Goal: Obtain resource: Obtain resource

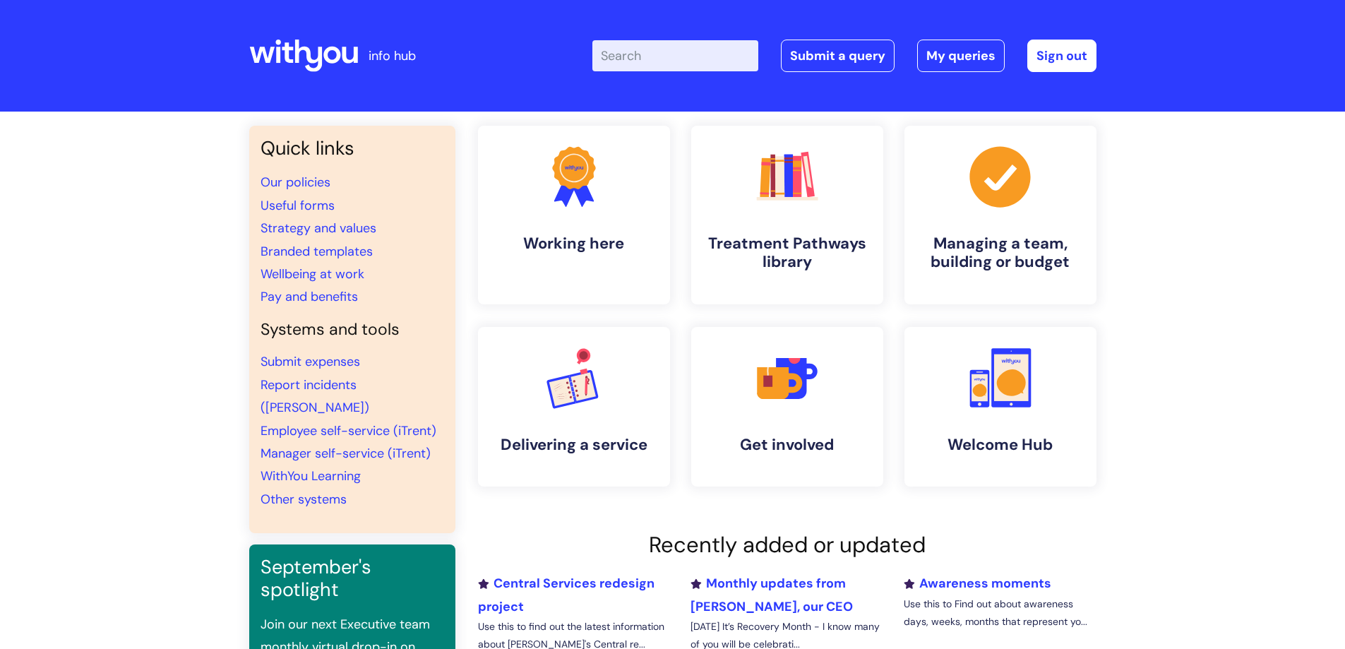
click at [676, 52] on input "Enter your search term here..." at bounding box center [676, 55] width 166 height 31
type input "useful"
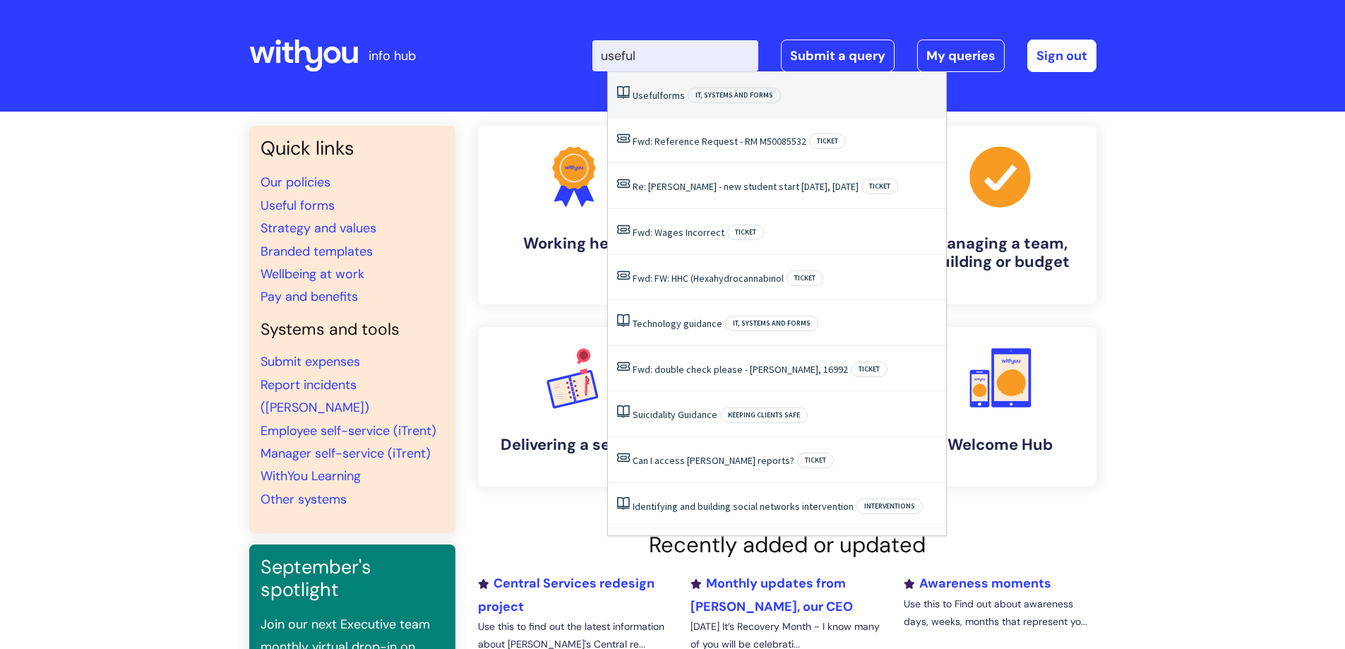
click at [667, 93] on link "Useful forms" at bounding box center [659, 95] width 52 height 13
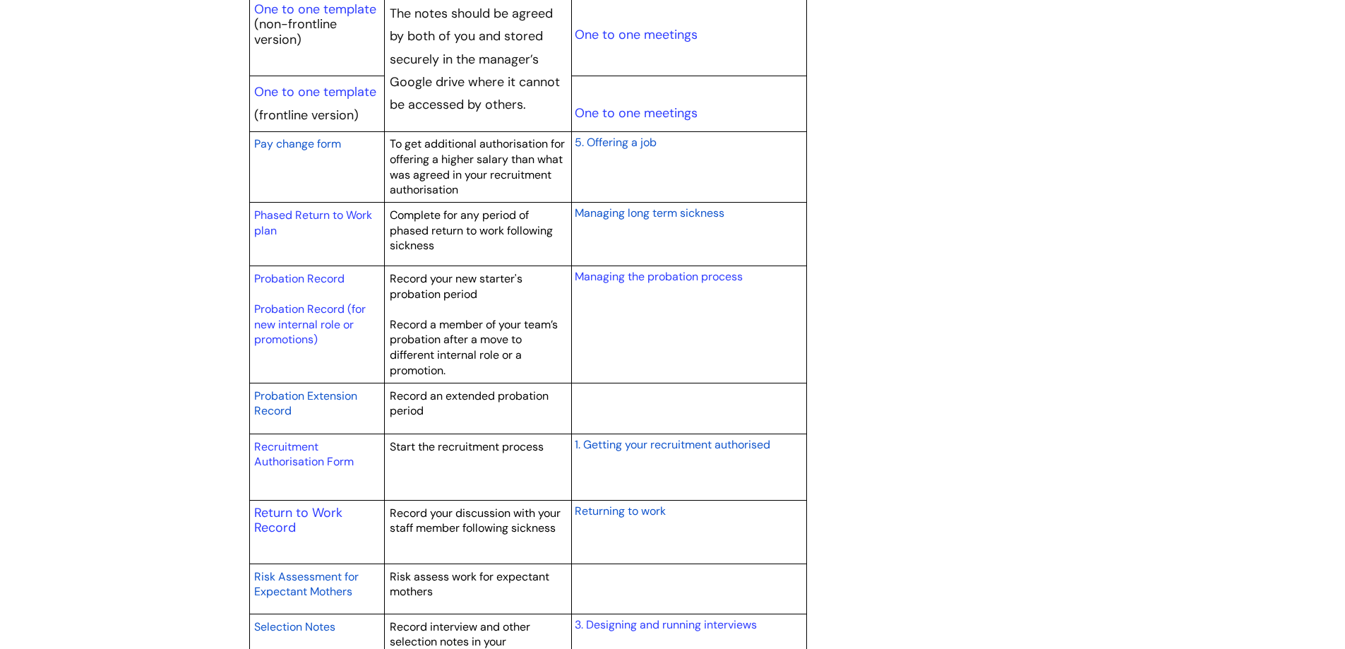
scroll to position [1807, 0]
click at [307, 446] on link "Recruitment Authorisation Form" at bounding box center [304, 454] width 100 height 30
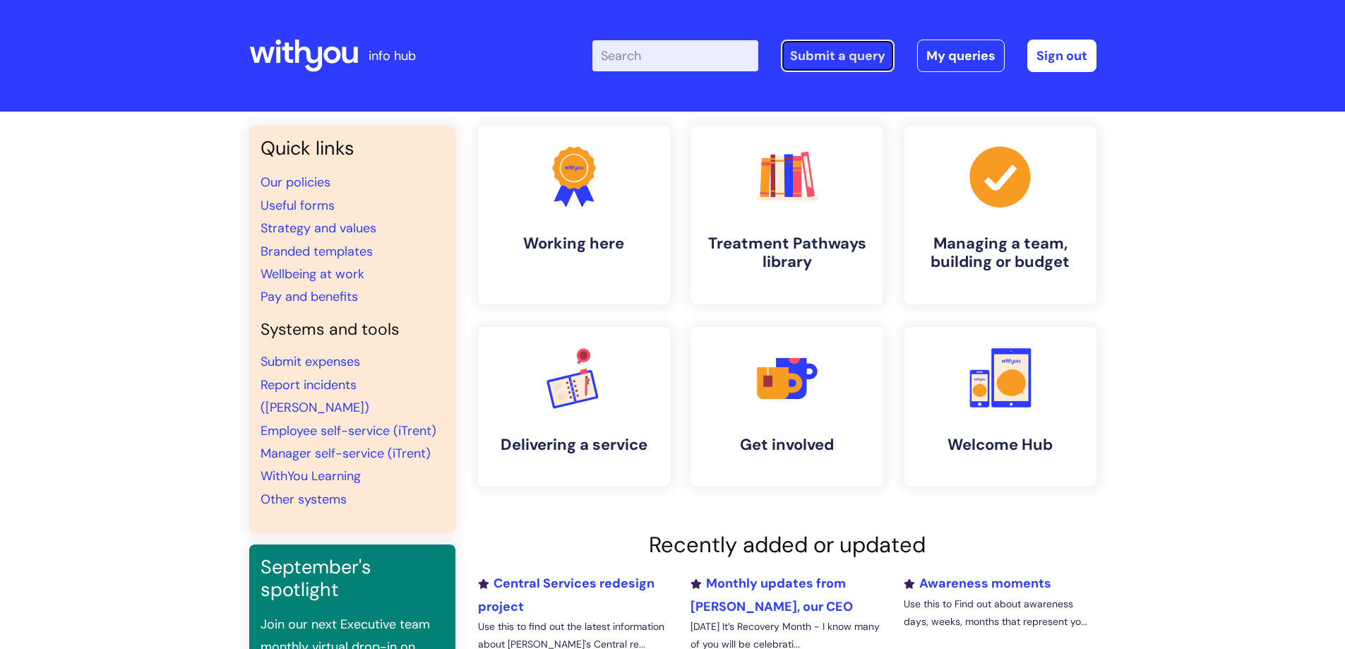
click at [837, 58] on link "Submit a query" at bounding box center [838, 56] width 114 height 32
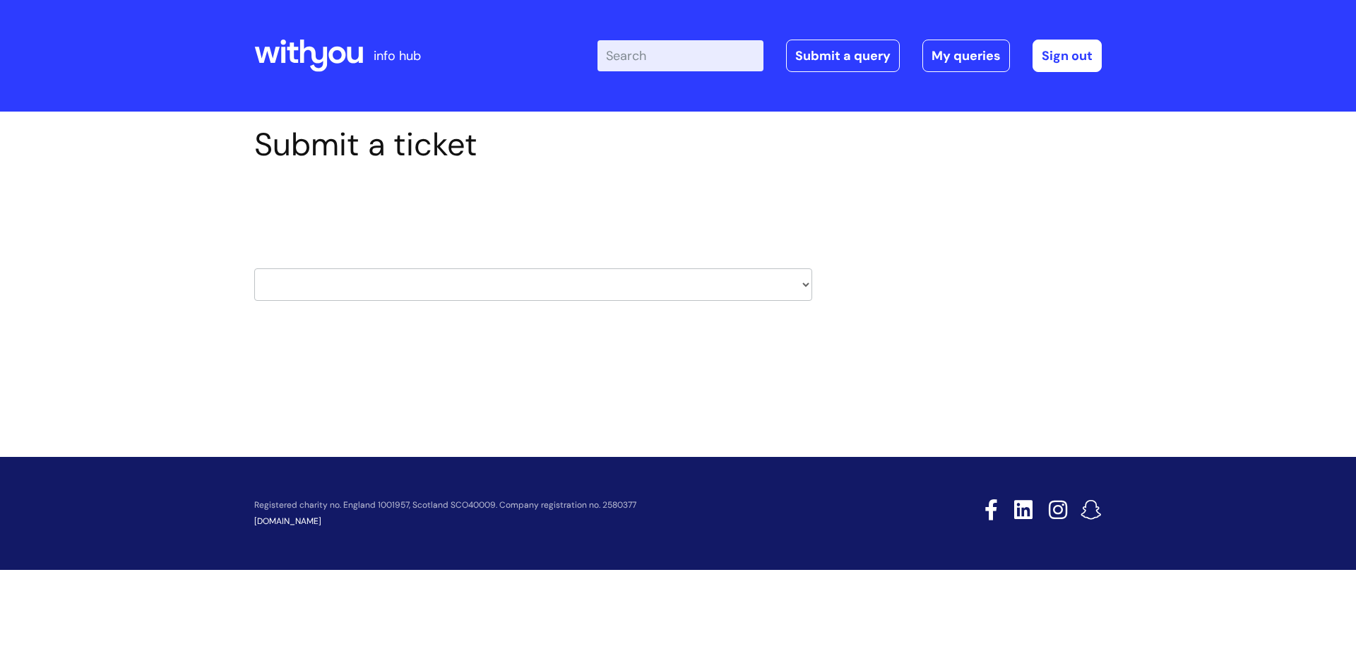
click at [276, 51] on icon at bounding box center [267, 55] width 25 height 16
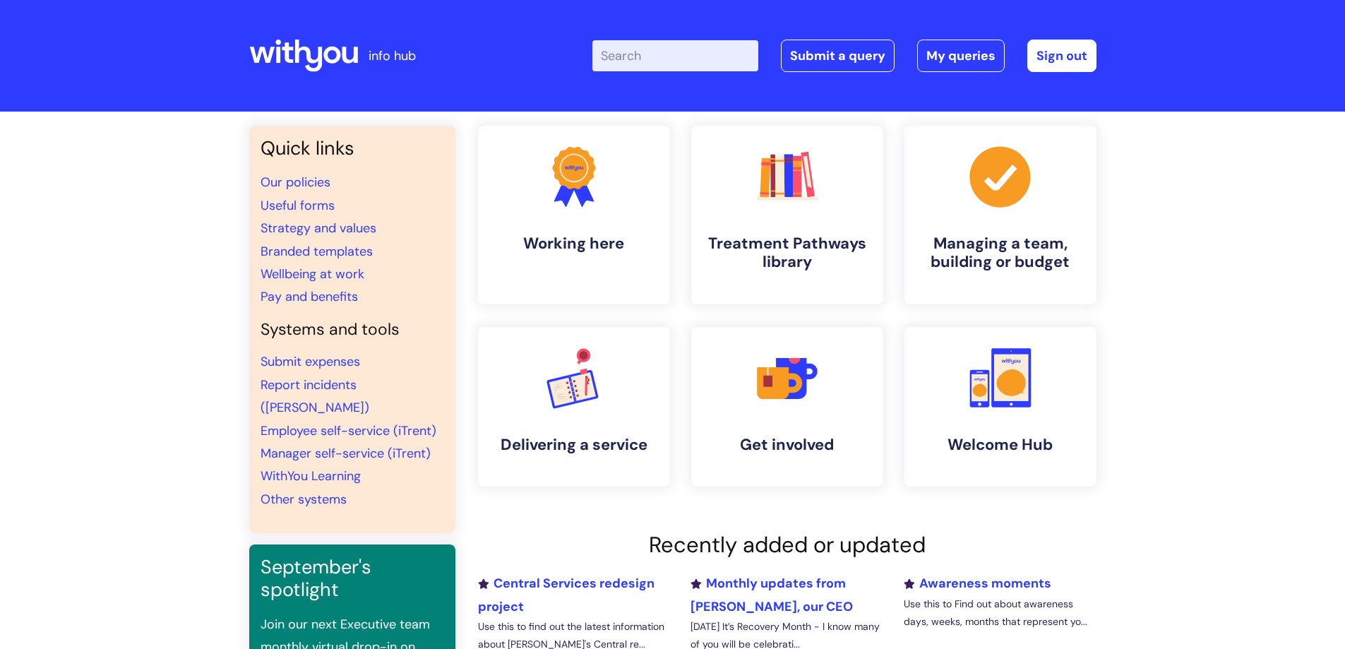
click at [626, 59] on input "Enter your search term here..." at bounding box center [676, 55] width 166 height 31
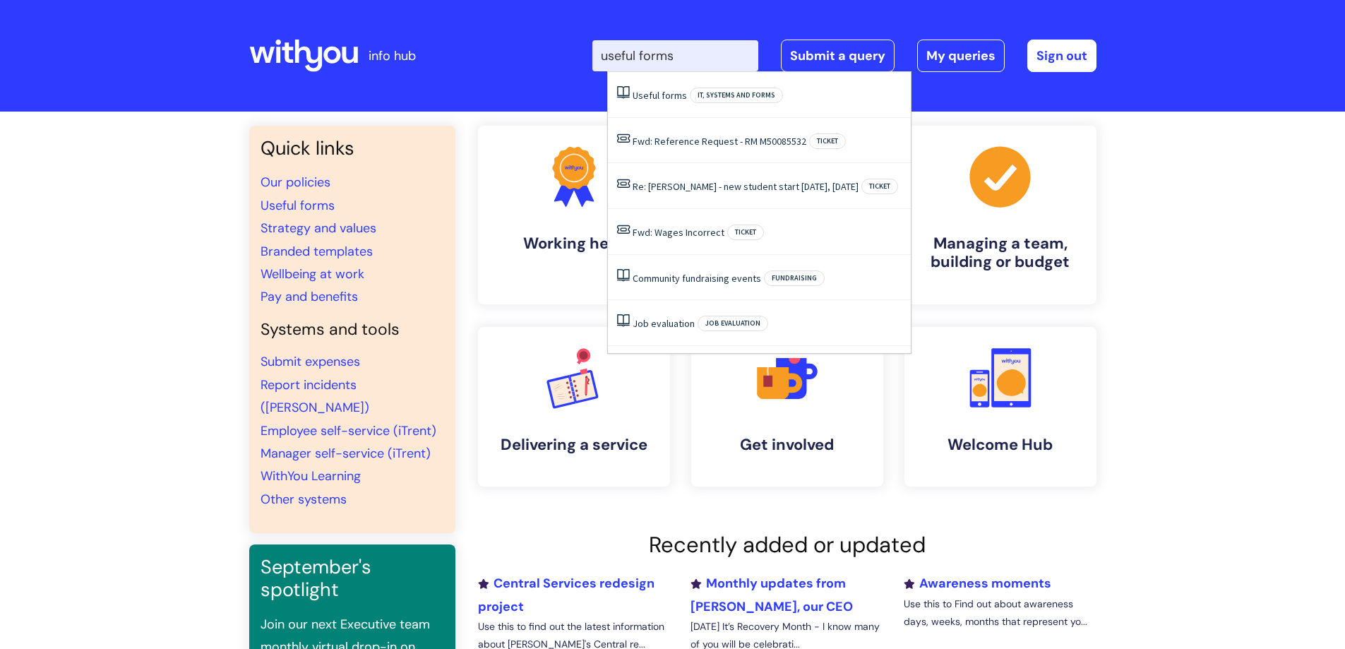
type input "useful forms"
click button "Search" at bounding box center [0, 0] width 0 height 0
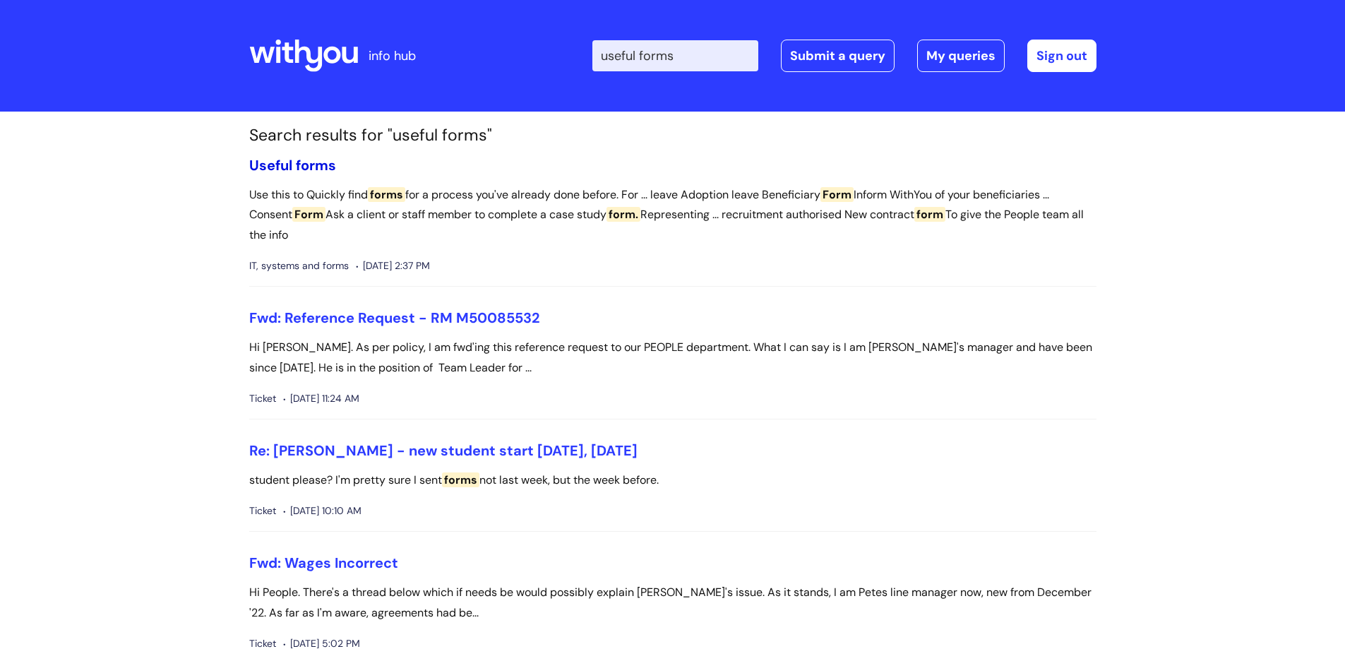
click at [321, 173] on span "forms" at bounding box center [316, 165] width 40 height 18
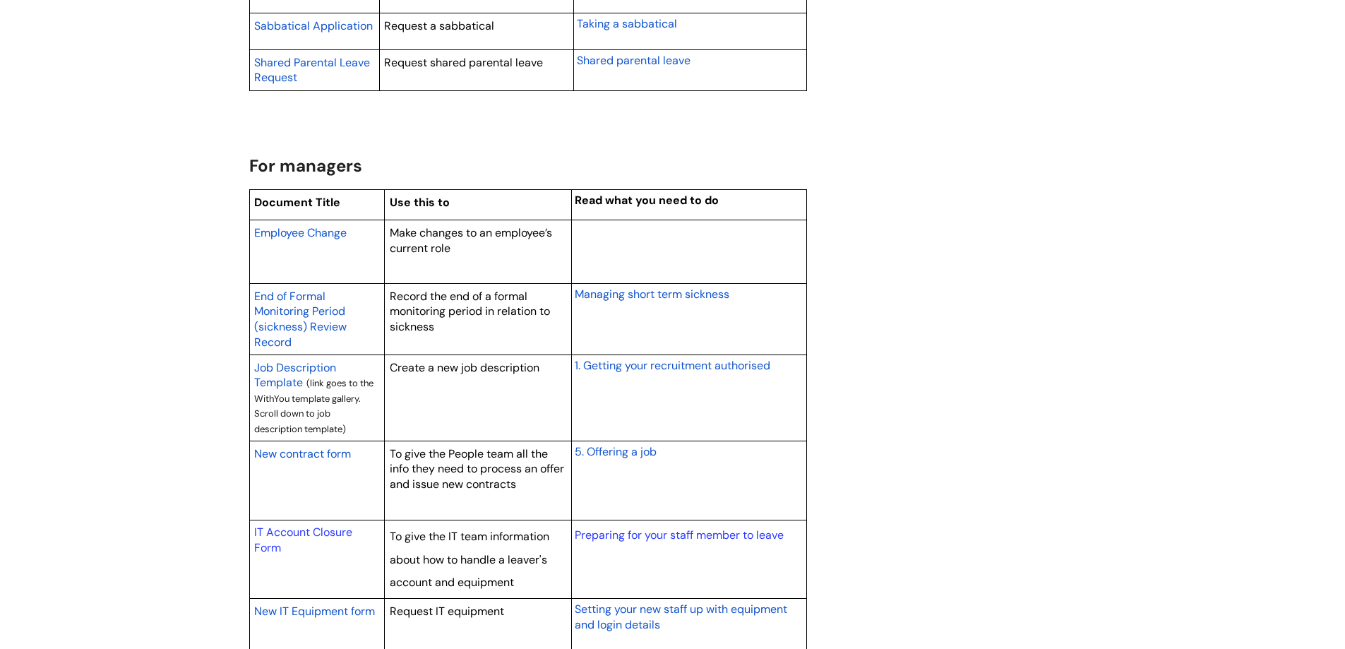
scroll to position [1014, 0]
click at [328, 451] on span "New contract form" at bounding box center [302, 453] width 97 height 15
